Goal: Information Seeking & Learning: Learn about a topic

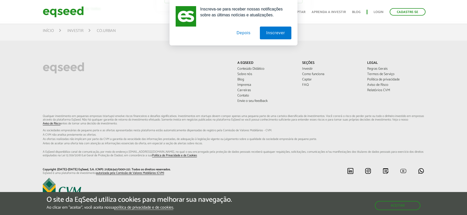
scroll to position [884, 0]
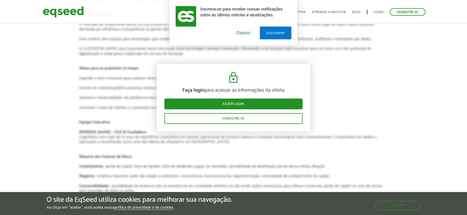
click at [249, 34] on button "Depois" at bounding box center [243, 33] width 27 height 13
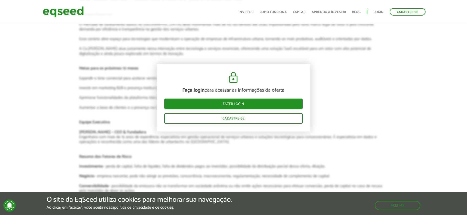
scroll to position [555, 0]
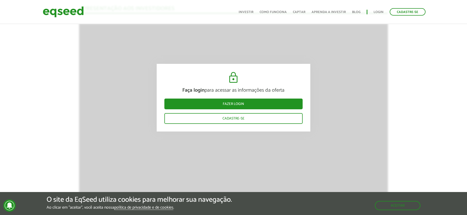
click at [253, 14] on link "Investir" at bounding box center [246, 11] width 15 height 3
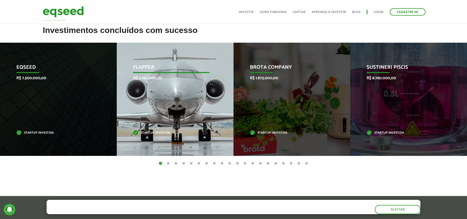
scroll to position [190, 0]
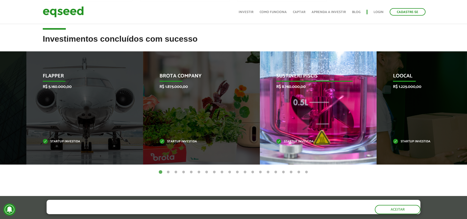
drag, startPoint x: 297, startPoint y: 153, endPoint x: 150, endPoint y: 145, distance: 147.4
click at [160, 147] on div "Brota Company R$ 1.875.000,00 Startup investida" at bounding box center [197, 107] width 109 height 113
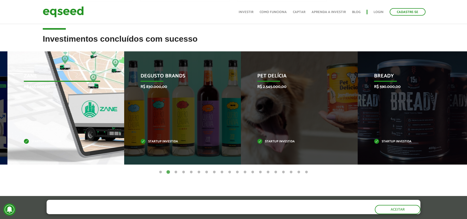
drag, startPoint x: 383, startPoint y: 109, endPoint x: 14, endPoint y: 105, distance: 368.5
click at [24, 106] on div "Zane R$ 455.000,00 Startup investida" at bounding box center [61, 107] width 109 height 113
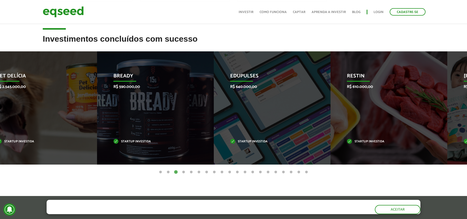
drag, startPoint x: 295, startPoint y: 106, endPoint x: 121, endPoint y: 102, distance: 174.6
click at [121, 102] on div "Bready R$ 590.000,00 Startup investida" at bounding box center [151, 107] width 109 height 113
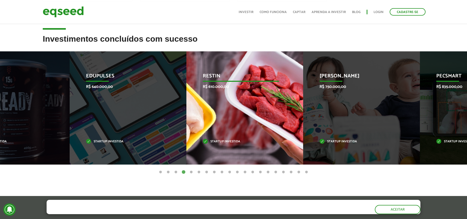
drag, startPoint x: 129, startPoint y: 111, endPoint x: 195, endPoint y: 111, distance: 66.0
click at [195, 112] on div "Restin R$ 610.000,00 Startup investida" at bounding box center [240, 107] width 109 height 113
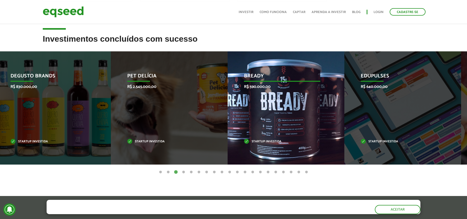
drag, startPoint x: 223, startPoint y: 111, endPoint x: 30, endPoint y: 101, distance: 192.7
click at [111, 101] on div "Pet Delícia R$ 2.545.000,00 Startup investida" at bounding box center [165, 107] width 109 height 113
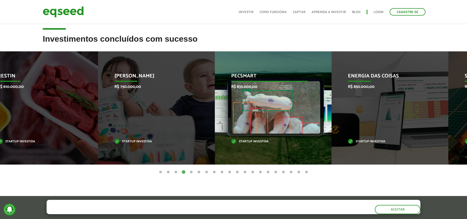
drag, startPoint x: 259, startPoint y: 107, endPoint x: 245, endPoint y: 107, distance: 13.8
click at [245, 107] on div "Pecsmart R$ 835.000,00 Startup investida" at bounding box center [269, 107] width 109 height 113
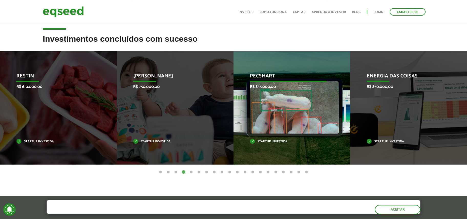
click at [257, 76] on p "Pecsmart" at bounding box center [288, 77] width 76 height 9
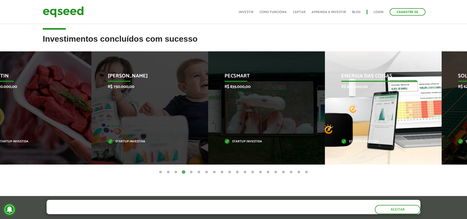
drag, startPoint x: 320, startPoint y: 100, endPoint x: 171, endPoint y: 92, distance: 149.1
click at [208, 93] on div "Pecsmart R$ 835.000,00 Startup investida" at bounding box center [262, 107] width 109 height 113
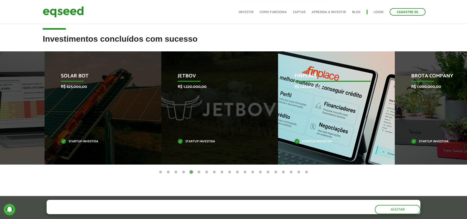
drag, startPoint x: 276, startPoint y: 98, endPoint x: 229, endPoint y: 97, distance: 47.4
click at [278, 97] on div "Finplace R$ 1.415.000,00 Startup investida" at bounding box center [332, 107] width 109 height 113
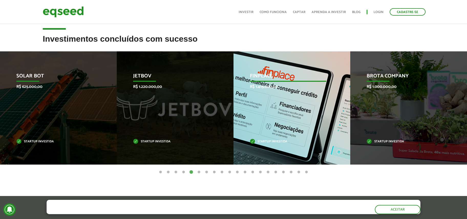
drag, startPoint x: 306, startPoint y: 102, endPoint x: 105, endPoint y: 89, distance: 201.3
click at [233, 89] on div "Finplace R$ 1.415.000,00 Startup investida" at bounding box center [287, 107] width 109 height 113
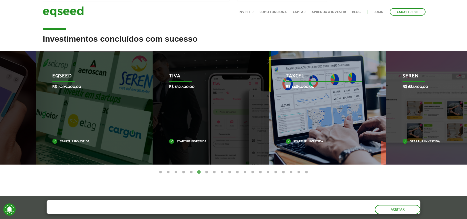
drag, startPoint x: 286, startPoint y: 96, endPoint x: 100, endPoint y: 100, distance: 185.8
click at [153, 101] on div "Tiva R$ 632.500,00 Startup investida" at bounding box center [207, 107] width 109 height 113
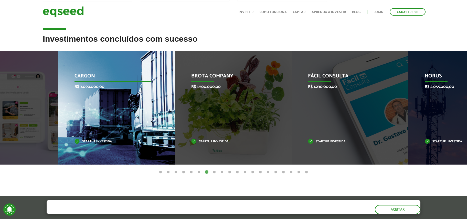
drag, startPoint x: 182, startPoint y: 100, endPoint x: 88, endPoint y: 94, distance: 94.1
click at [95, 94] on div "CargOn R$ 3.090.000,00 Startup investida" at bounding box center [112, 107] width 109 height 113
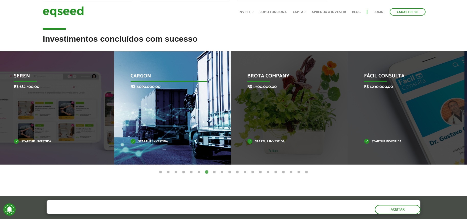
drag, startPoint x: 191, startPoint y: 105, endPoint x: 14, endPoint y: 92, distance: 177.3
click at [114, 92] on div "CargOn R$ 3.090.000,00 Startup investida" at bounding box center [168, 107] width 109 height 113
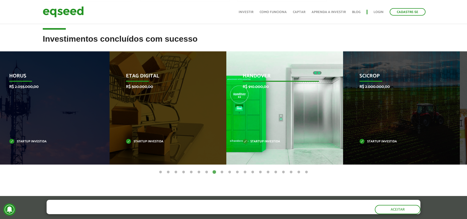
drag, startPoint x: 247, startPoint y: 104, endPoint x: 102, endPoint y: 93, distance: 145.0
click at [226, 93] on div "HandOver R$ 910.000,00 Startup investida" at bounding box center [280, 107] width 109 height 113
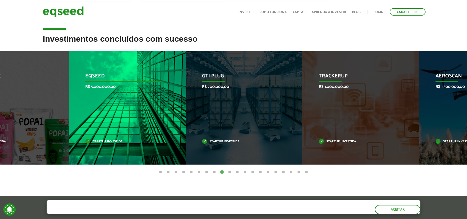
drag, startPoint x: 182, startPoint y: 93, endPoint x: 100, endPoint y: 86, distance: 82.2
click at [103, 86] on div "EqSeed R$ 5.000.000,00 Startup investida" at bounding box center [123, 107] width 109 height 113
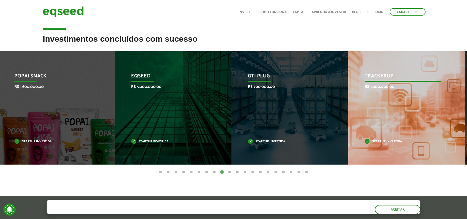
drag, startPoint x: 339, startPoint y: 104, endPoint x: 34, endPoint y: 115, distance: 305.0
click at [231, 112] on div "GTI PLUG R$ 700.000,00 Startup investida" at bounding box center [285, 107] width 109 height 113
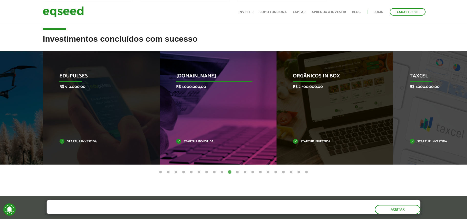
drag, startPoint x: 269, startPoint y: 105, endPoint x: 52, endPoint y: 101, distance: 216.8
click at [160, 101] on div "[DOMAIN_NAME] R$ 1.000.000,00 Startup investida" at bounding box center [214, 107] width 109 height 113
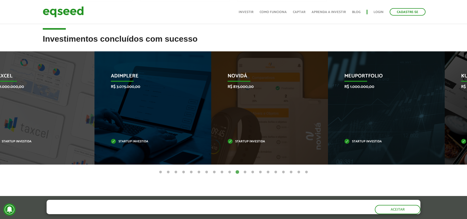
drag, startPoint x: 254, startPoint y: 110, endPoint x: -18, endPoint y: 107, distance: 271.5
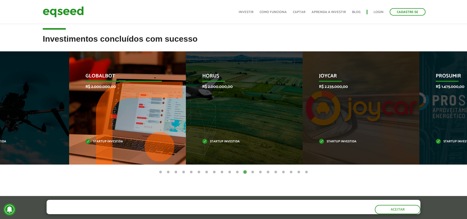
drag, startPoint x: 312, startPoint y: 113, endPoint x: 130, endPoint y: 103, distance: 182.5
click at [130, 103] on div "Globalbot R$ 2.000.000,00 Startup investida" at bounding box center [123, 107] width 109 height 113
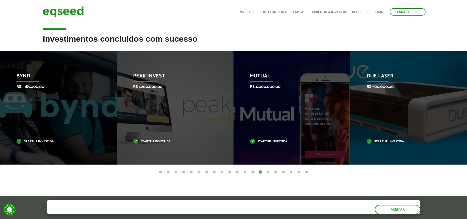
drag, startPoint x: 228, startPoint y: 97, endPoint x: -11, endPoint y: 98, distance: 239.3
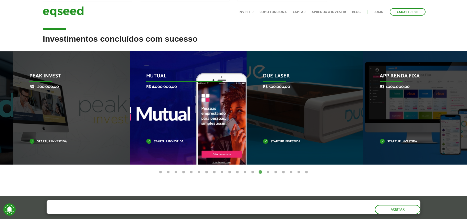
drag, startPoint x: 258, startPoint y: 92, endPoint x: 59, endPoint y: 96, distance: 198.6
click at [130, 96] on div "Mutual R$ 4.000.000,00 Startup investida" at bounding box center [184, 107] width 109 height 113
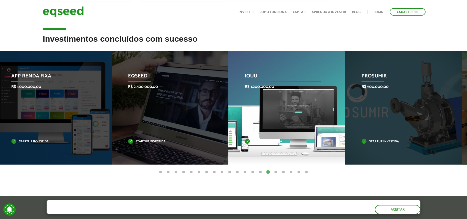
drag, startPoint x: 307, startPoint y: 96, endPoint x: 80, endPoint y: 94, distance: 227.8
click at [228, 94] on div "IOUU R$ 1.200.000,00 Startup investida" at bounding box center [282, 107] width 109 height 113
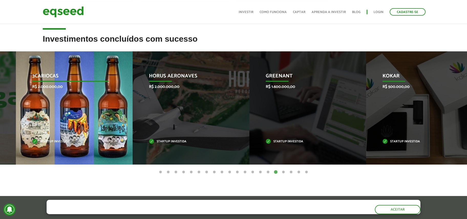
drag, startPoint x: 166, startPoint y: 101, endPoint x: 11, endPoint y: 91, distance: 155.1
click at [16, 91] on div "3Cariocas R$ 2.000.000,00 Startup investida" at bounding box center [70, 107] width 109 height 113
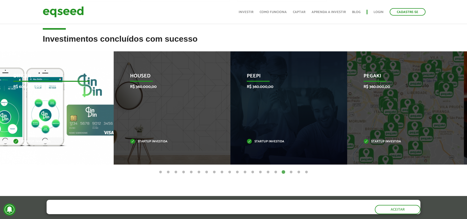
drag, startPoint x: 269, startPoint y: 98, endPoint x: 12, endPoint y: 91, distance: 257.0
click at [12, 91] on div "DinDin R$ 600.000,00 Startup investida" at bounding box center [51, 107] width 109 height 113
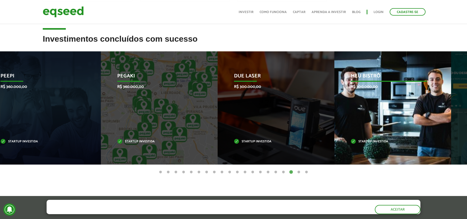
drag, startPoint x: 336, startPoint y: 95, endPoint x: 122, endPoint y: 70, distance: 215.7
click at [218, 73] on div "Due Laser R$ 300.000,00 Startup investida" at bounding box center [272, 107] width 109 height 113
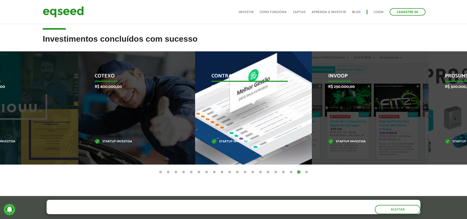
drag, startPoint x: 259, startPoint y: 108, endPoint x: 147, endPoint y: 110, distance: 111.9
click at [195, 110] on div "Contraktor R$ 450.000,00 Startup investida" at bounding box center [249, 107] width 109 height 113
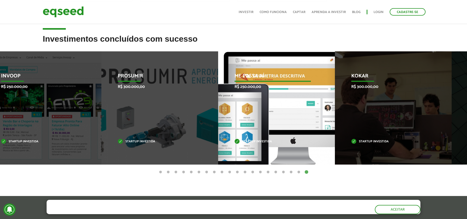
drag, startPoint x: 315, startPoint y: 111, endPoint x: 100, endPoint y: 91, distance: 215.7
click at [218, 91] on div "Me Passa Aí R$ 250.000,00 Startup investida" at bounding box center [272, 107] width 109 height 113
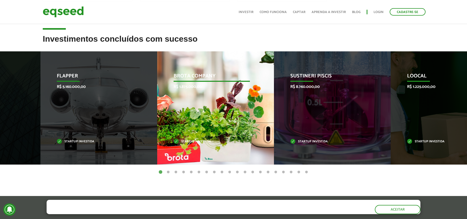
drag, startPoint x: 269, startPoint y: 114, endPoint x: 110, endPoint y: 102, distance: 159.4
click at [157, 102] on div "Brota Company R$ 1.875.000,00 Startup investida" at bounding box center [211, 107] width 109 height 113
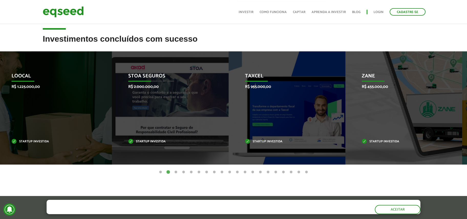
drag, startPoint x: 318, startPoint y: 114, endPoint x: -9, endPoint y: 98, distance: 327.2
